Goal: Use online tool/utility: Utilize a website feature to perform a specific function

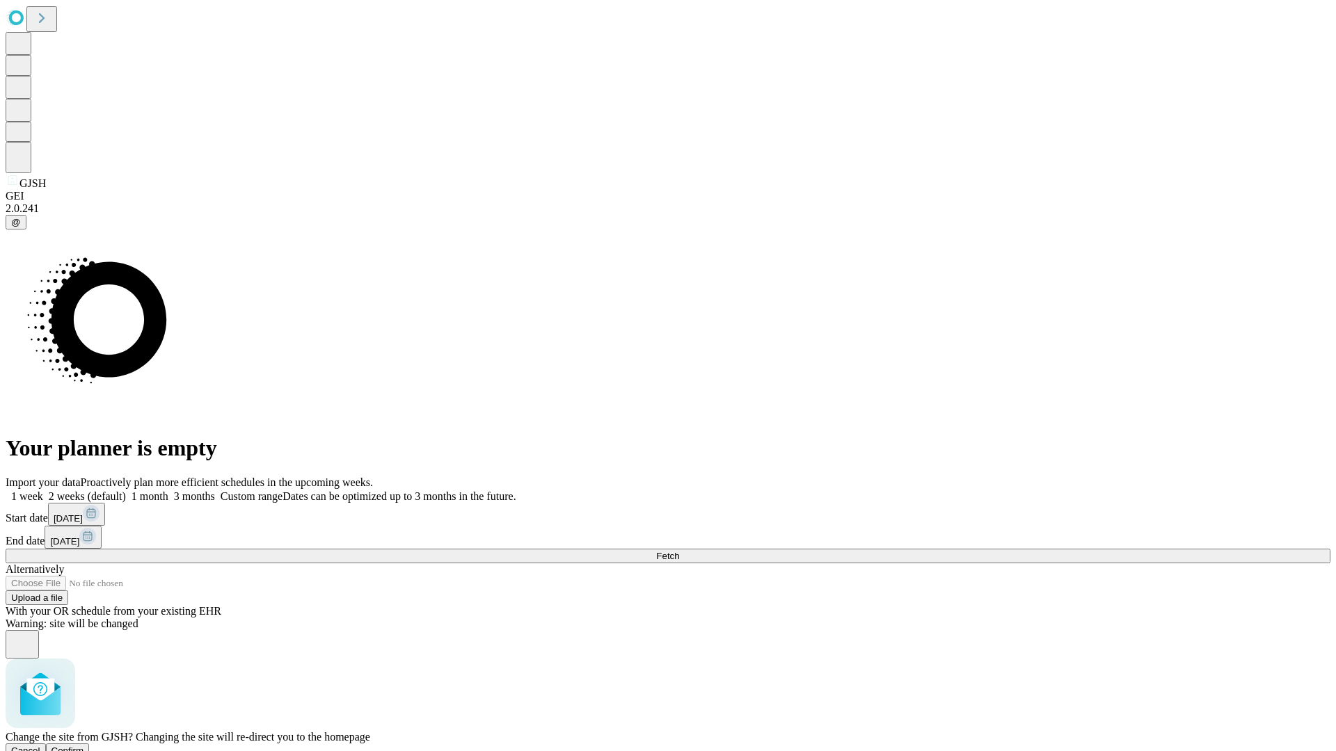
click at [84, 746] on span "Confirm" at bounding box center [67, 751] width 33 height 10
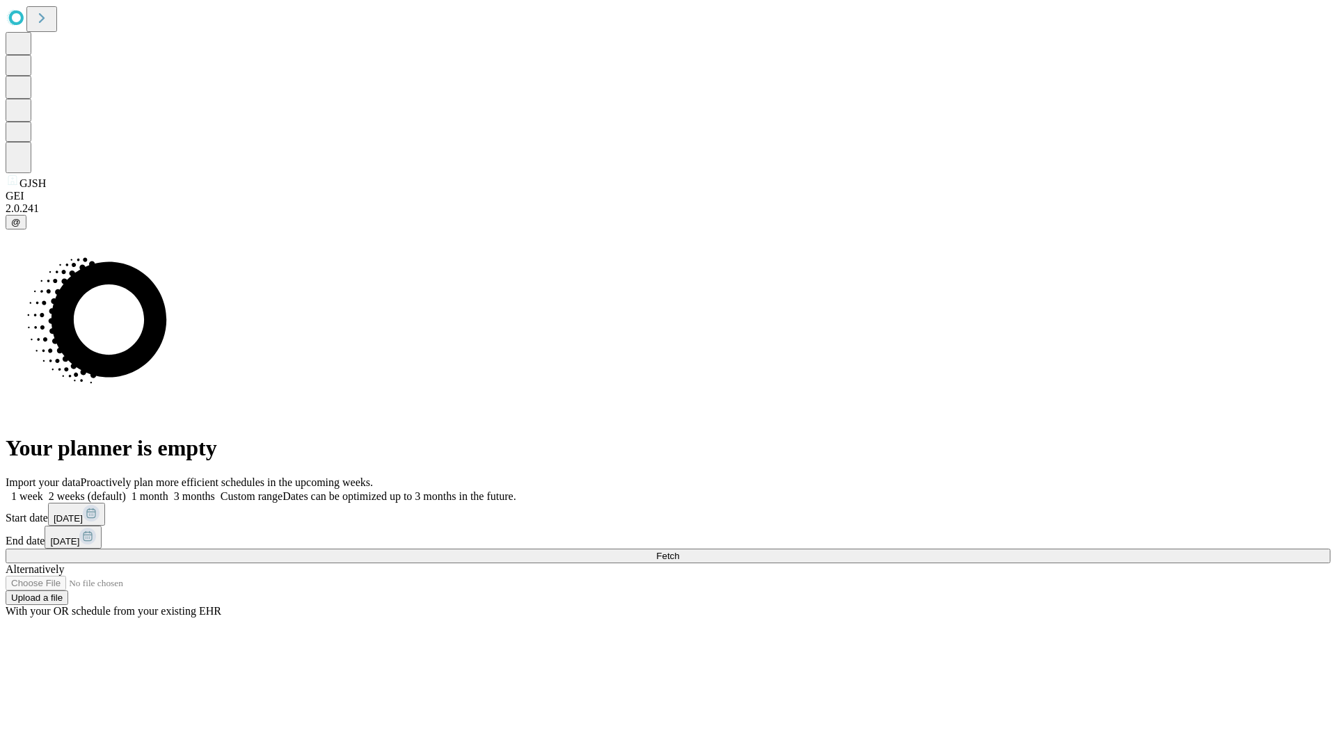
click at [43, 490] on label "1 week" at bounding box center [25, 496] width 38 height 12
click at [679, 551] on span "Fetch" at bounding box center [667, 556] width 23 height 10
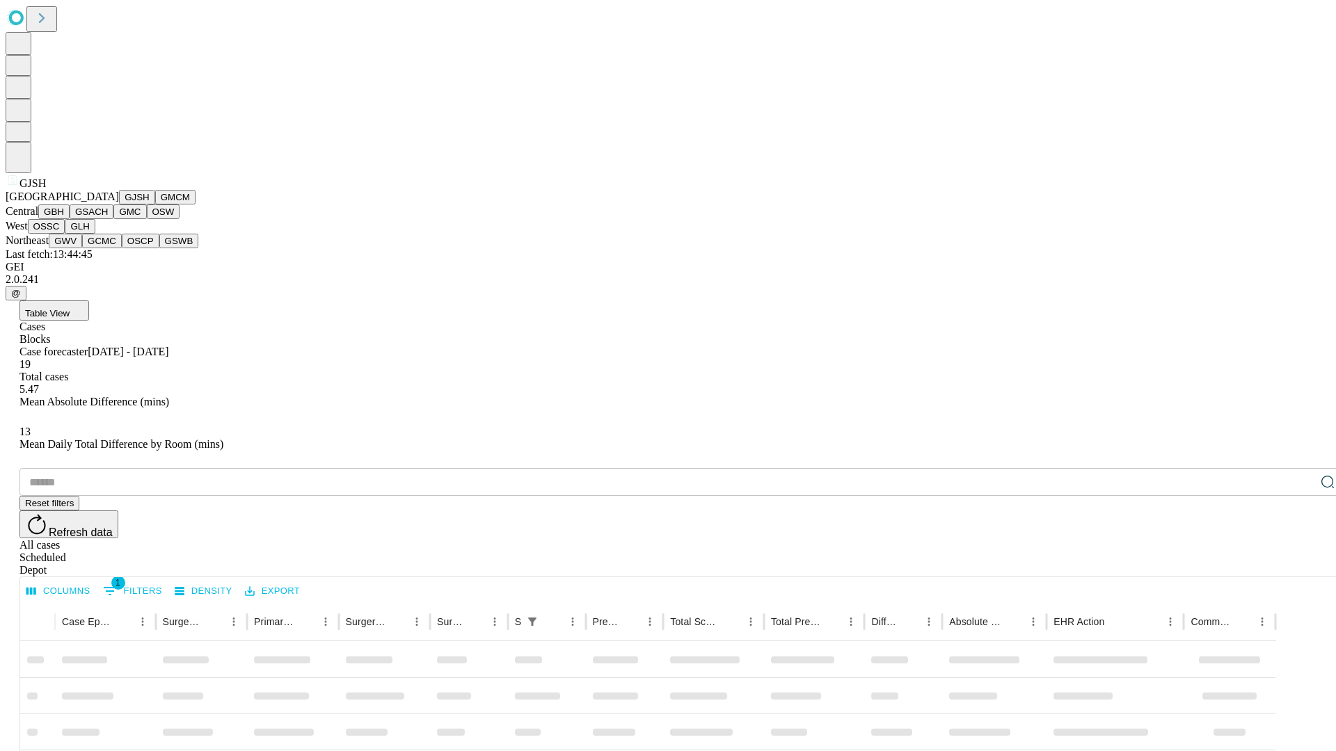
click at [155, 205] on button "GMCM" at bounding box center [175, 197] width 40 height 15
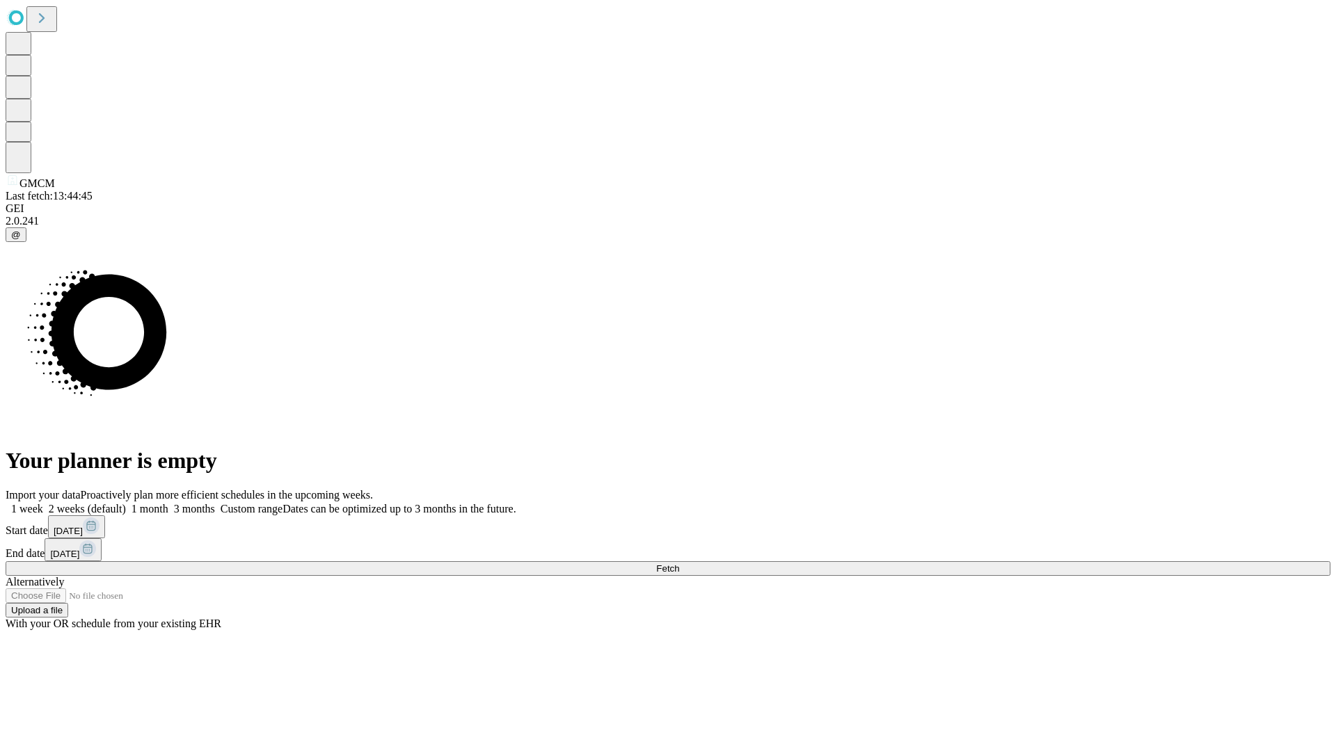
click at [43, 503] on label "1 week" at bounding box center [25, 509] width 38 height 12
click at [679, 563] on span "Fetch" at bounding box center [667, 568] width 23 height 10
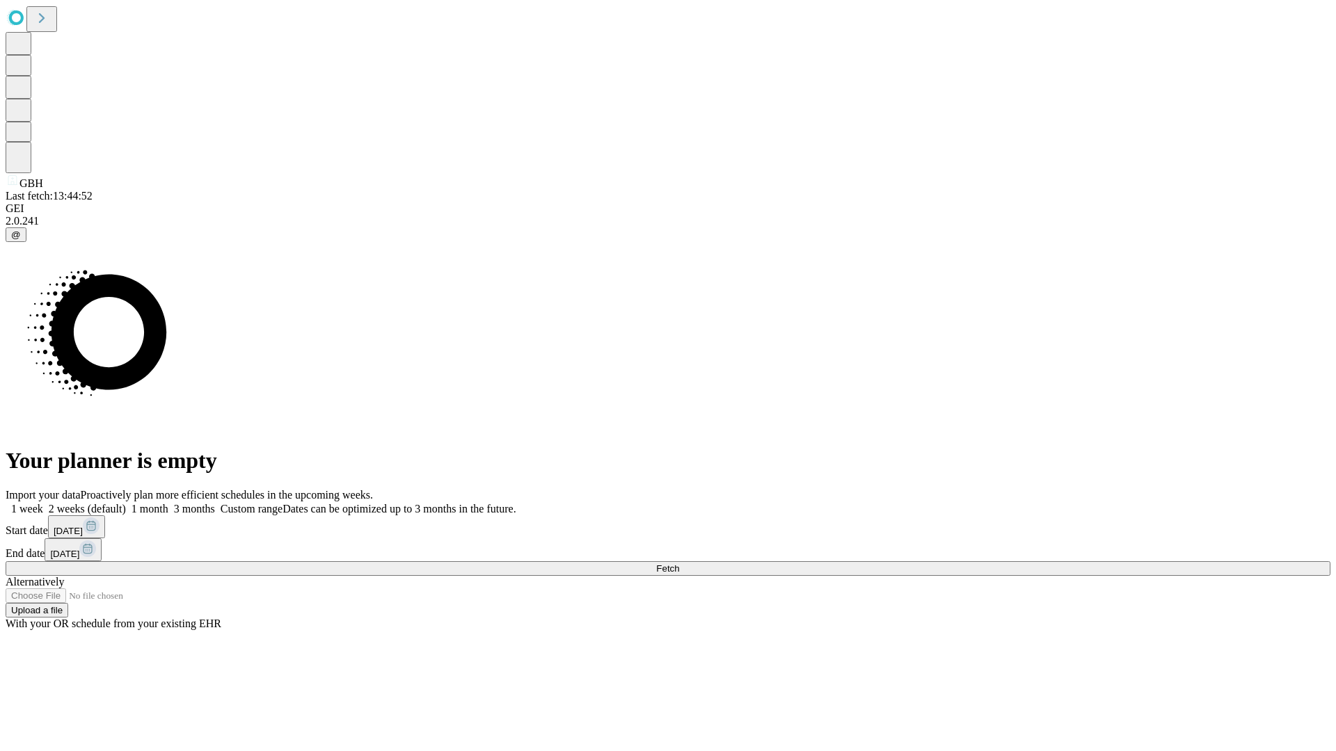
click at [43, 503] on label "1 week" at bounding box center [25, 509] width 38 height 12
click at [679, 563] on span "Fetch" at bounding box center [667, 568] width 23 height 10
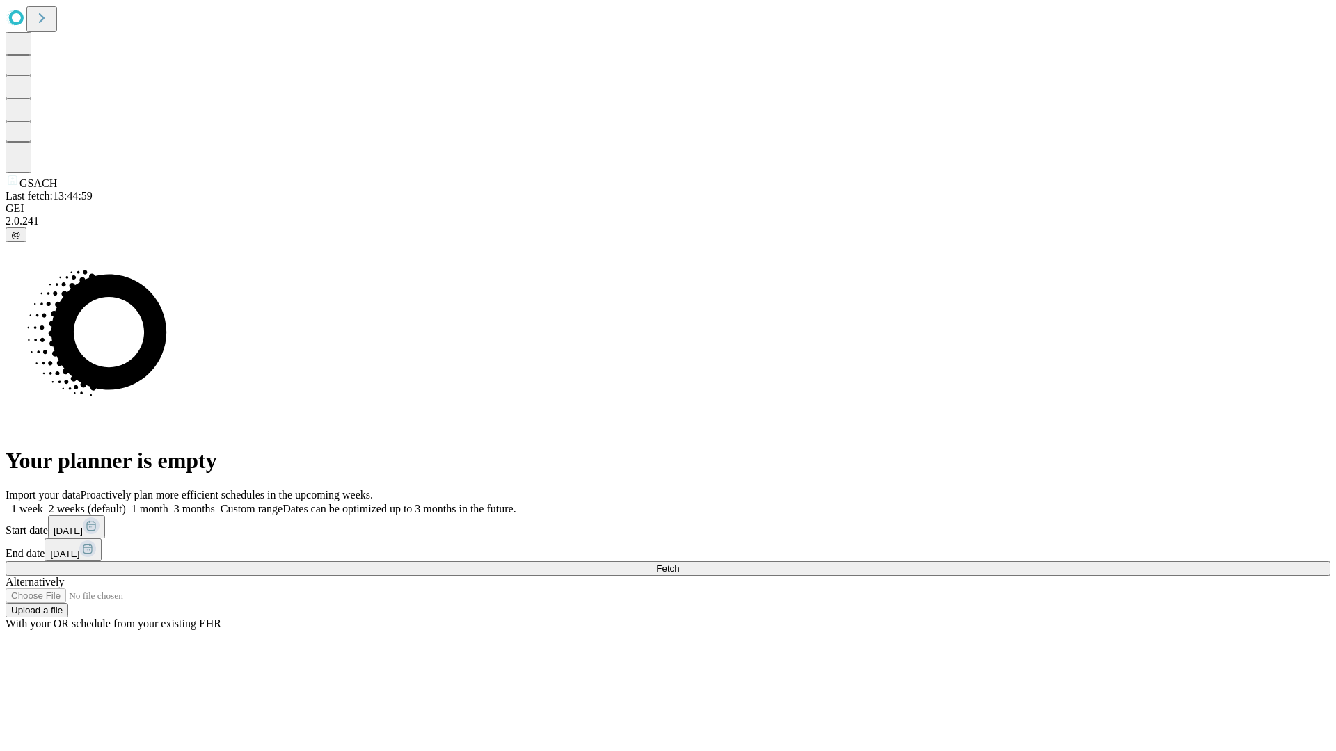
click at [43, 503] on label "1 week" at bounding box center [25, 509] width 38 height 12
click at [679, 563] on span "Fetch" at bounding box center [667, 568] width 23 height 10
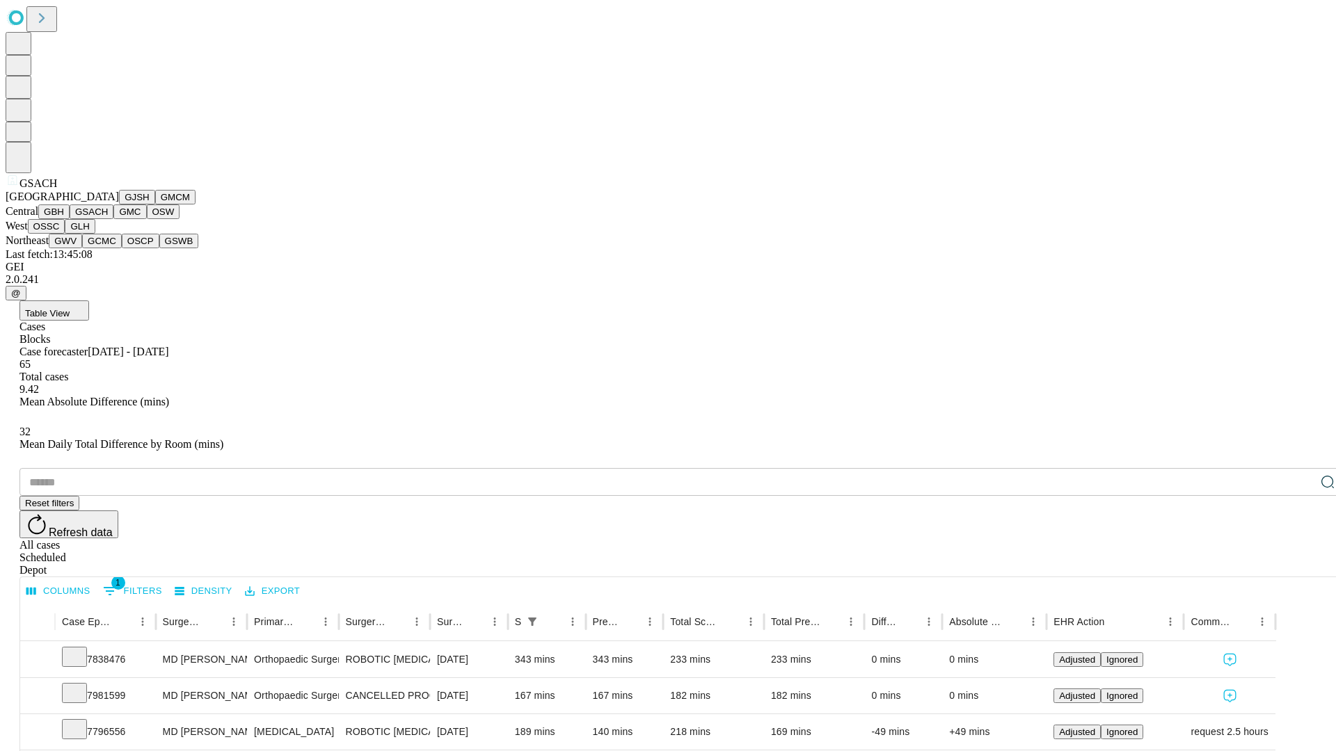
click at [113, 219] on button "GMC" at bounding box center [129, 212] width 33 height 15
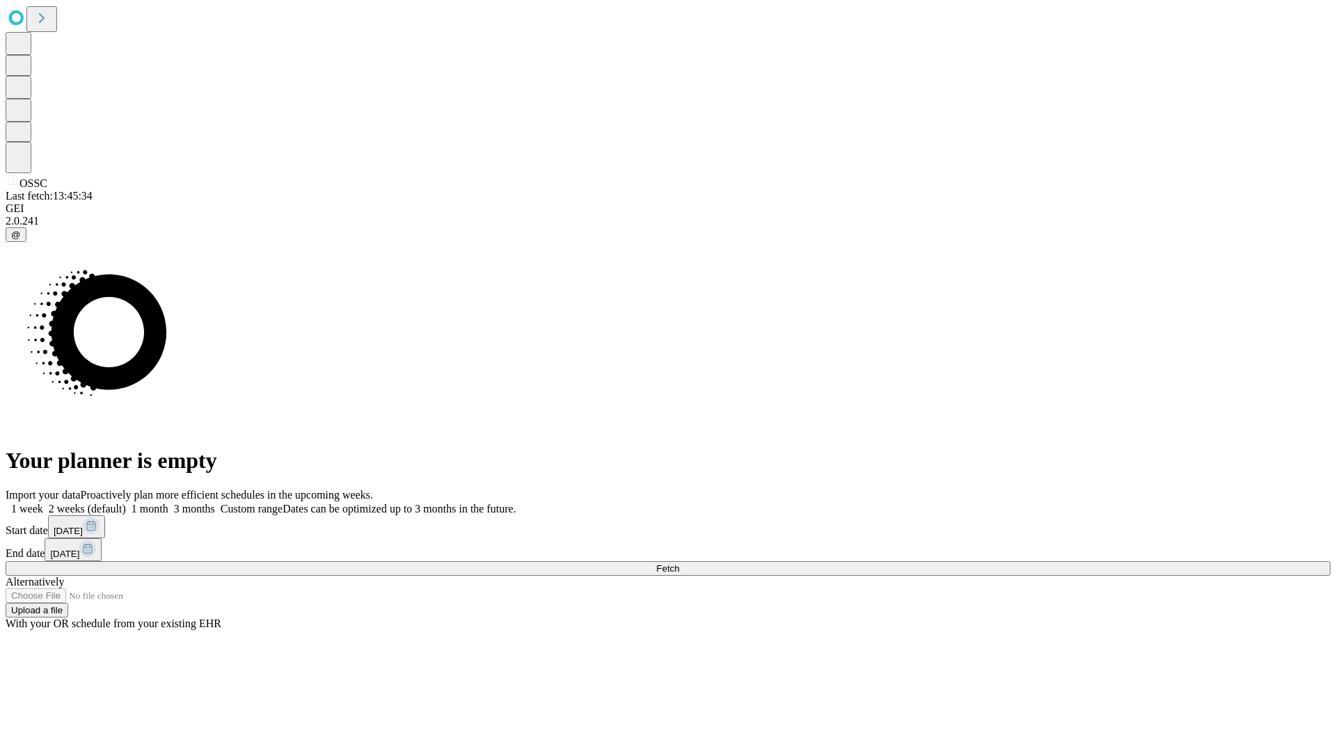
click at [43, 503] on label "1 week" at bounding box center [25, 509] width 38 height 12
click at [679, 563] on span "Fetch" at bounding box center [667, 568] width 23 height 10
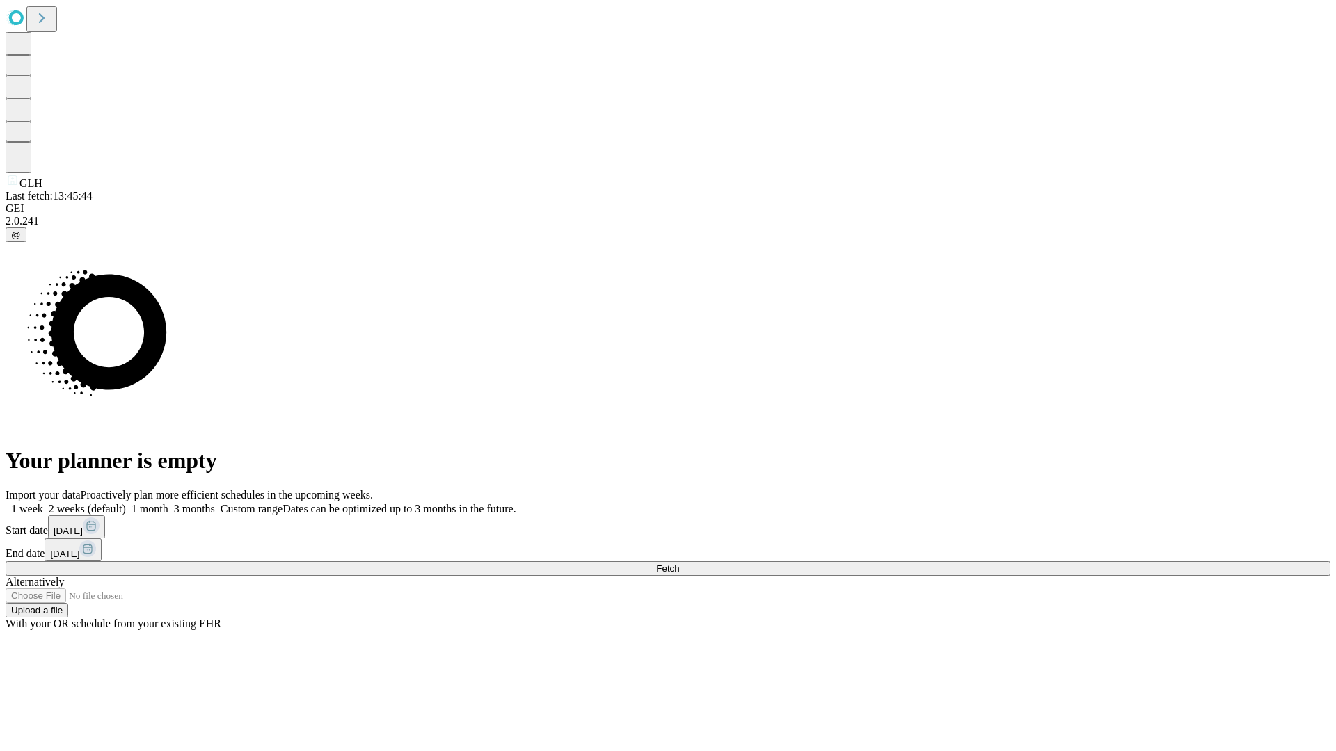
click at [43, 503] on label "1 week" at bounding box center [25, 509] width 38 height 12
click at [679, 563] on span "Fetch" at bounding box center [667, 568] width 23 height 10
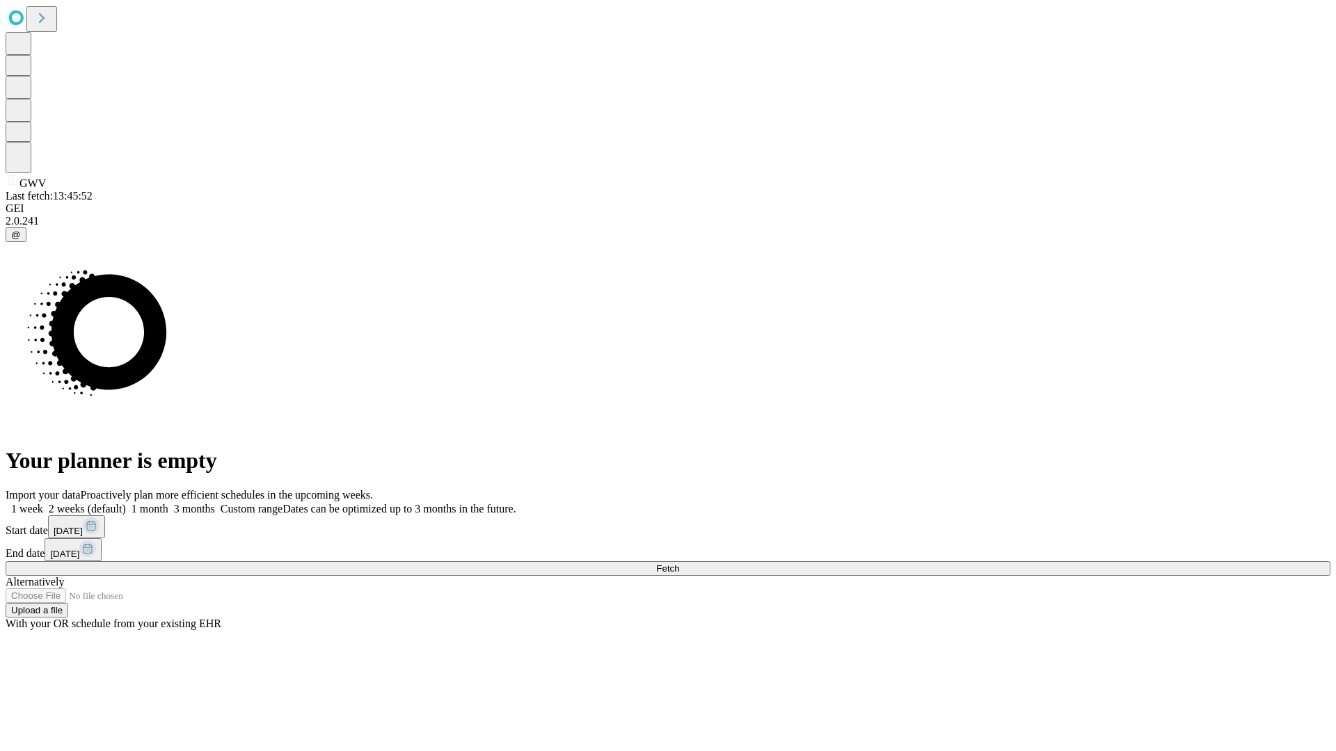
click at [43, 503] on label "1 week" at bounding box center [25, 509] width 38 height 12
click at [679, 563] on span "Fetch" at bounding box center [667, 568] width 23 height 10
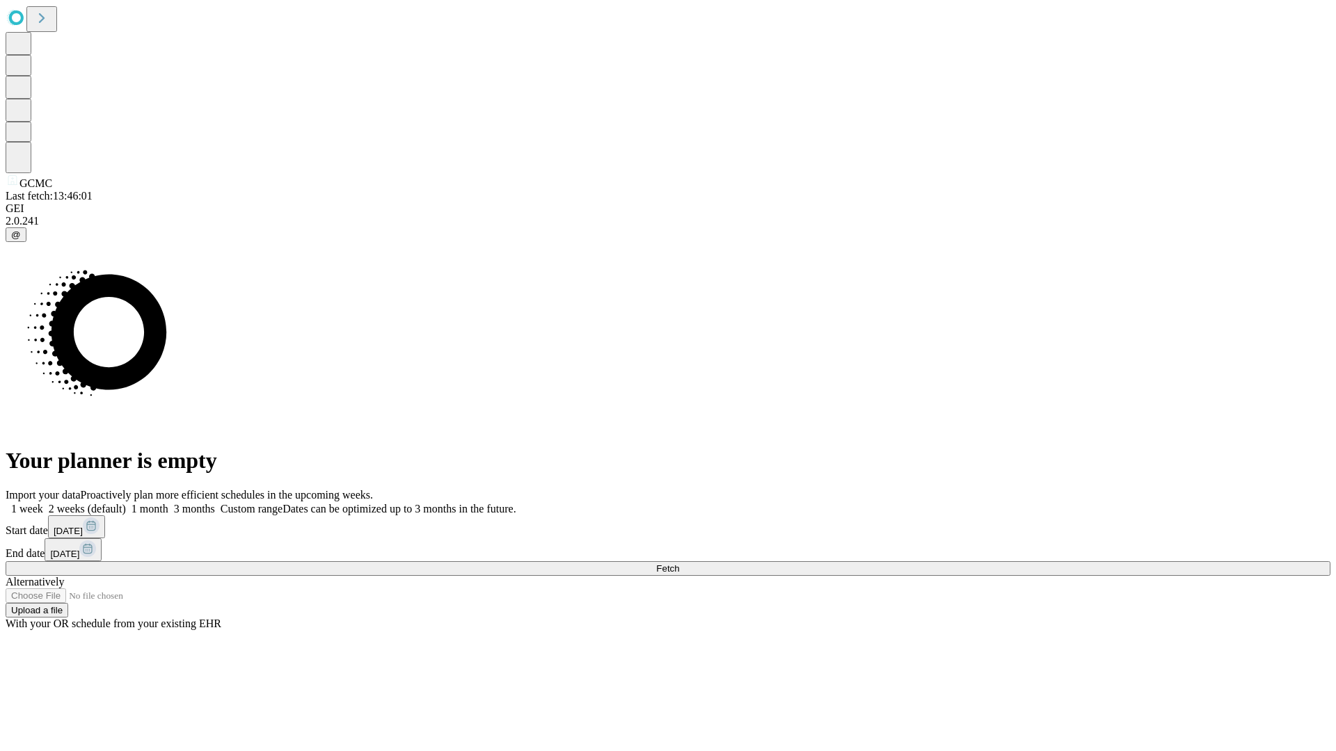
click at [43, 503] on label "1 week" at bounding box center [25, 509] width 38 height 12
click at [679, 563] on span "Fetch" at bounding box center [667, 568] width 23 height 10
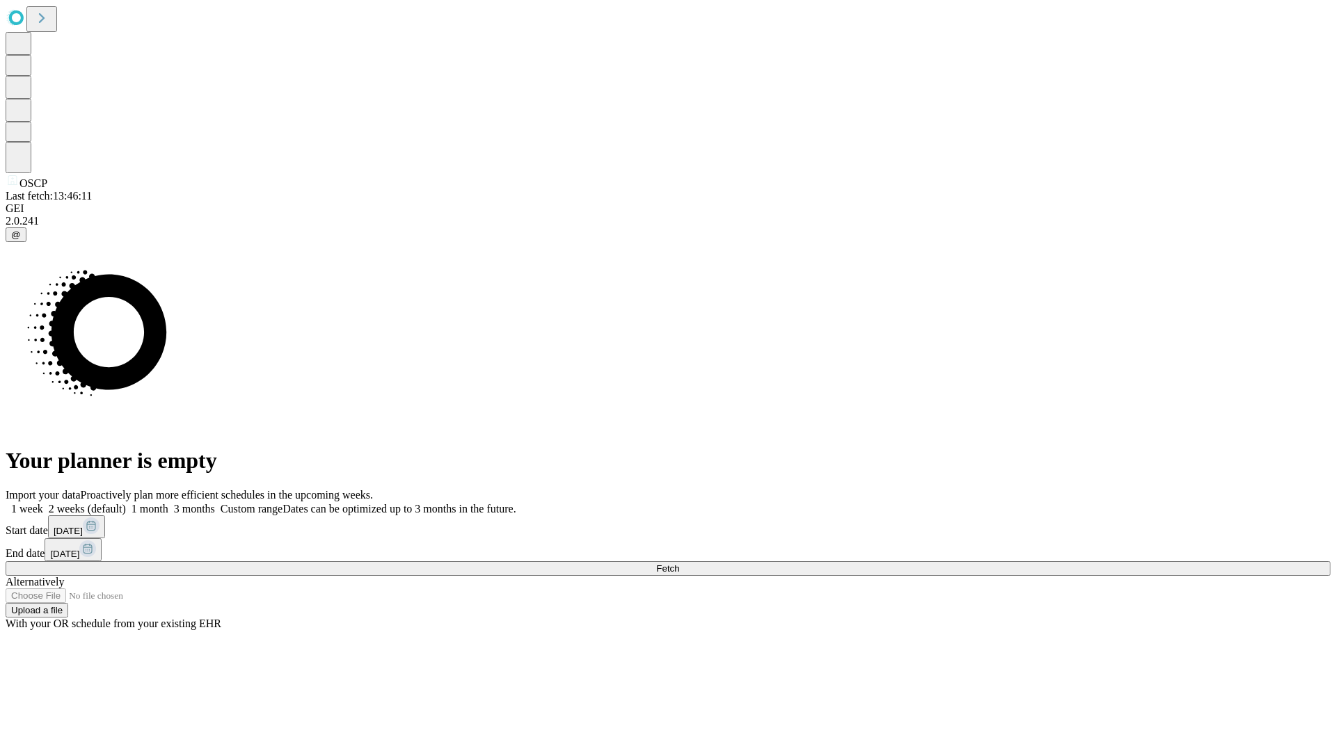
click at [43, 503] on label "1 week" at bounding box center [25, 509] width 38 height 12
click at [679, 563] on span "Fetch" at bounding box center [667, 568] width 23 height 10
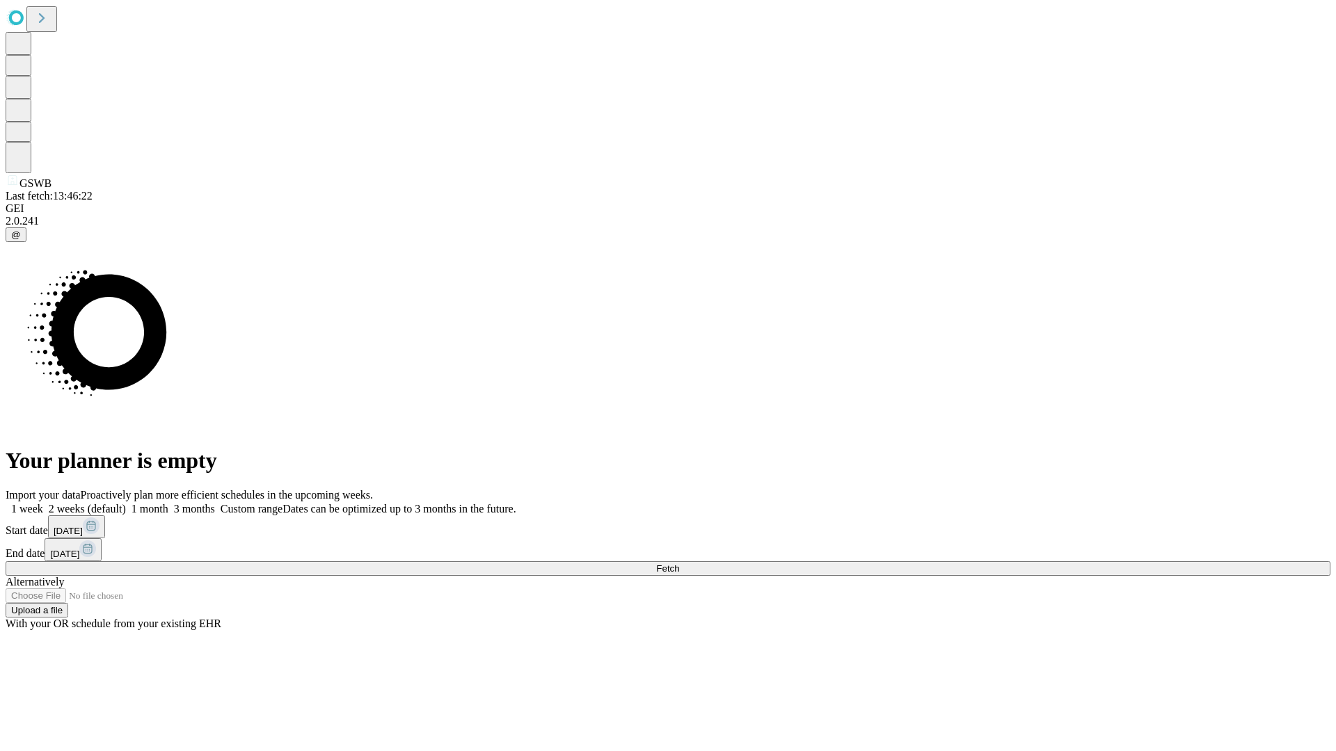
click at [43, 503] on label "1 week" at bounding box center [25, 509] width 38 height 12
click at [679, 563] on span "Fetch" at bounding box center [667, 568] width 23 height 10
